Goal: Transaction & Acquisition: Purchase product/service

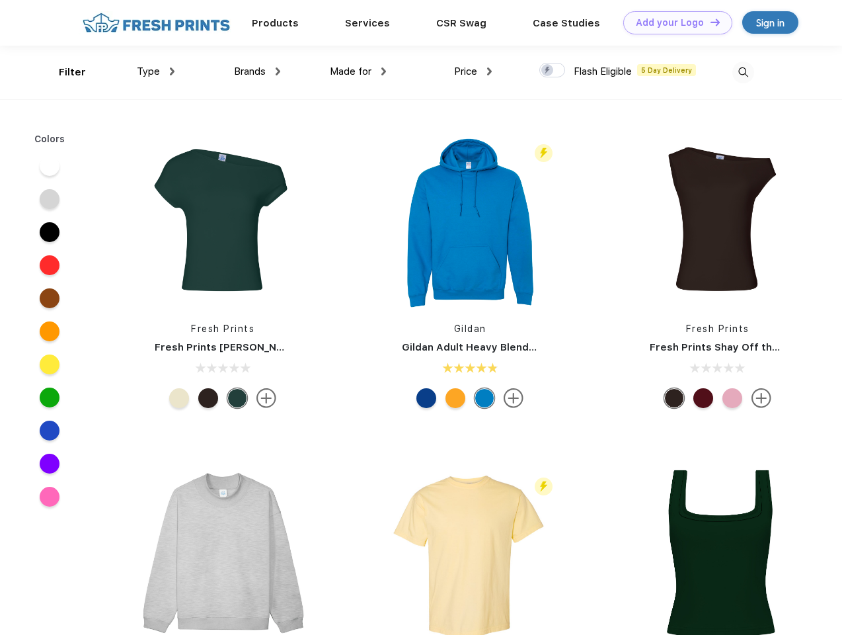
click at [673, 22] on link "Add your Logo Design Tool" at bounding box center [678, 22] width 109 height 23
click at [0, 0] on div "Design Tool" at bounding box center [0, 0] width 0 height 0
click at [710, 22] on link "Add your Logo Design Tool" at bounding box center [678, 22] width 109 height 23
click at [63, 72] on div "Filter" at bounding box center [72, 72] width 27 height 15
click at [156, 71] on span "Type" at bounding box center [148, 71] width 23 height 12
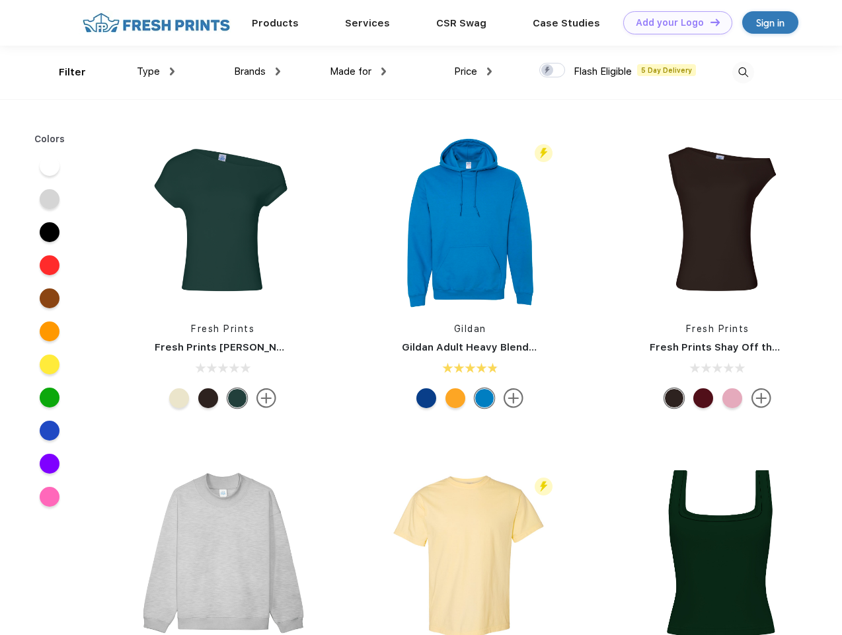
click at [257, 71] on span "Brands" at bounding box center [250, 71] width 32 height 12
click at [358, 71] on span "Made for" at bounding box center [351, 71] width 42 height 12
click at [473, 71] on span "Price" at bounding box center [465, 71] width 23 height 12
click at [553, 71] on div at bounding box center [553, 70] width 26 height 15
click at [548, 71] on input "checkbox" at bounding box center [544, 66] width 9 height 9
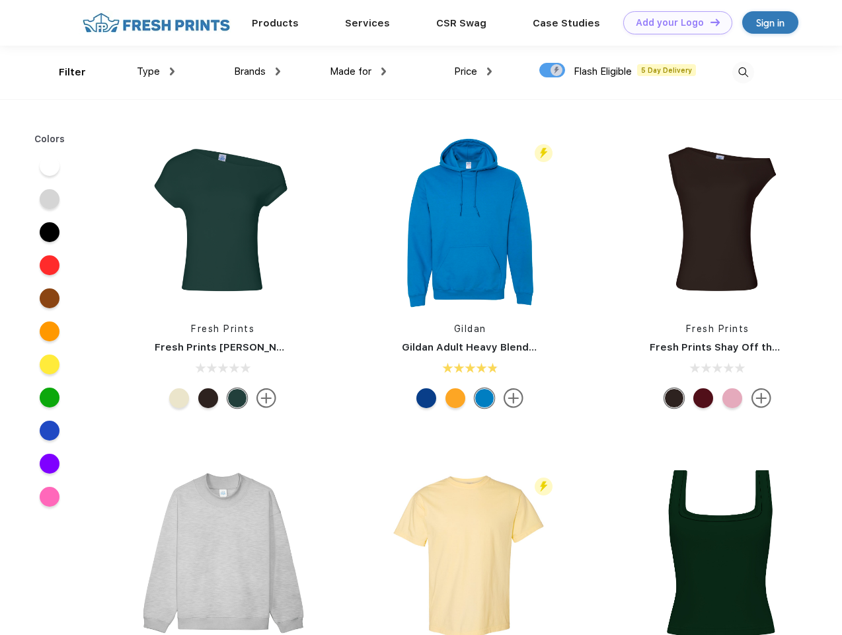
click at [743, 72] on img at bounding box center [744, 72] width 22 height 22
